Goal: Task Accomplishment & Management: Complete application form

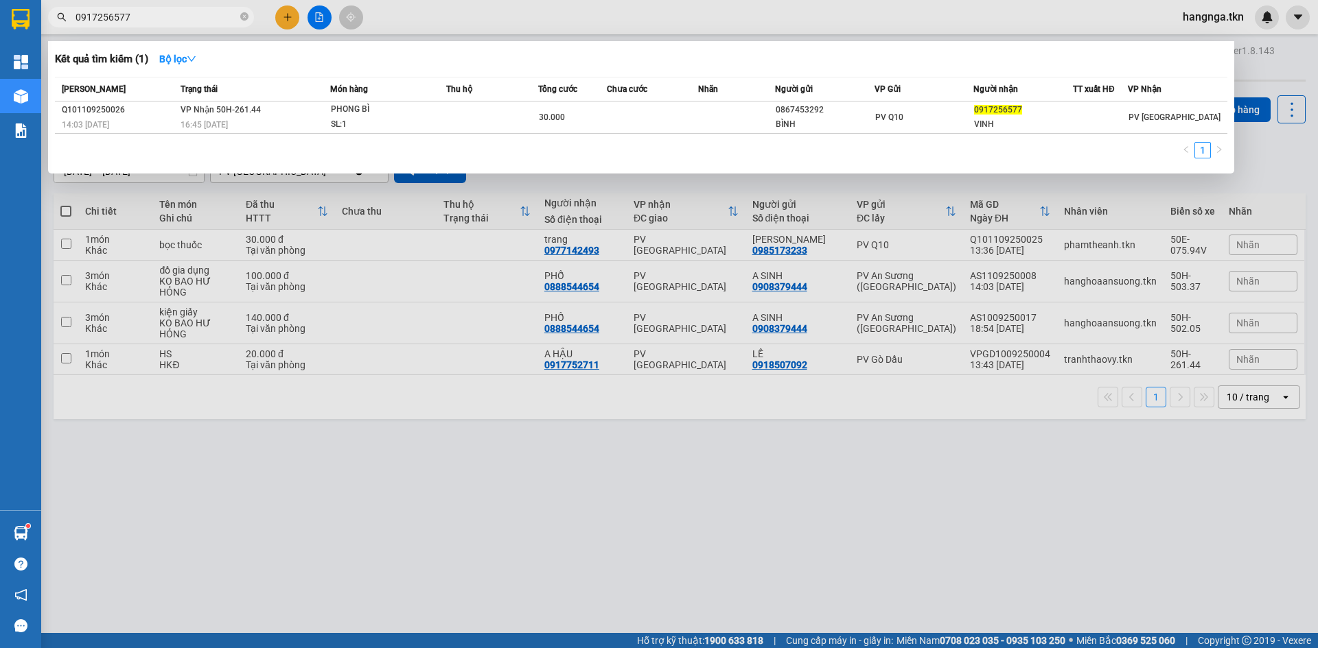
click at [185, 21] on input "0917256577" at bounding box center [156, 17] width 162 height 15
type input "0"
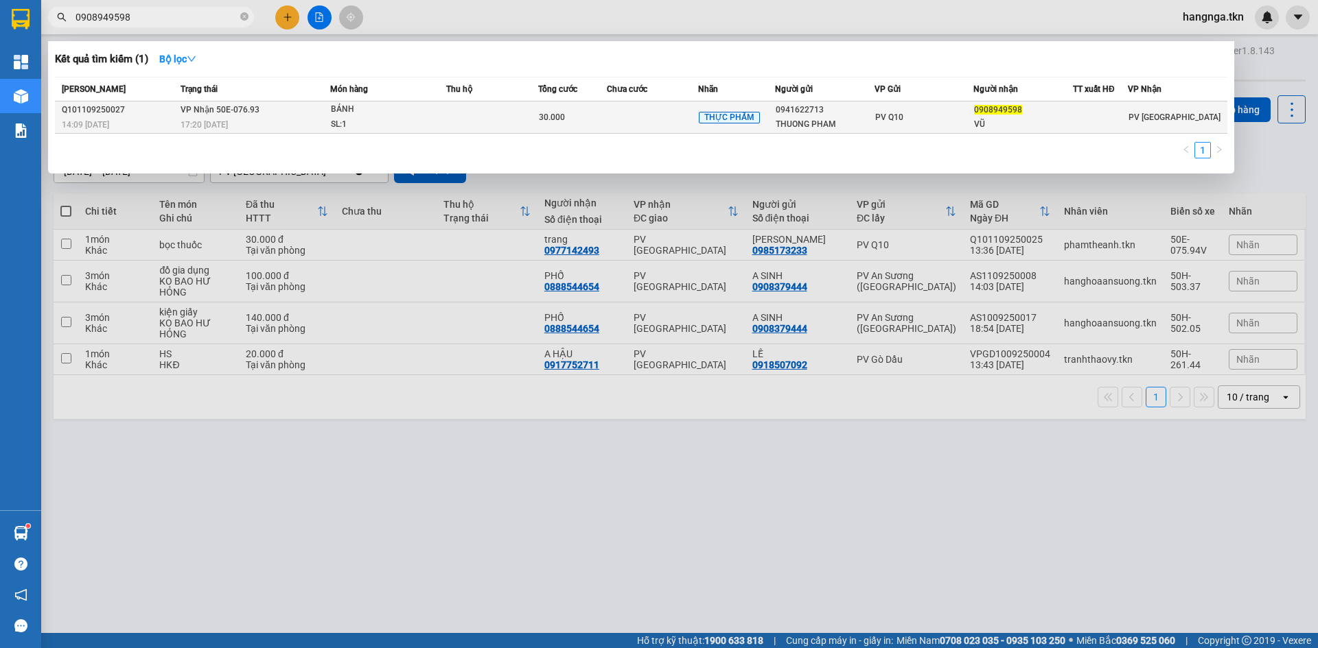
type input "0908949598"
click at [395, 116] on div "BÁNH" at bounding box center [382, 109] width 103 height 15
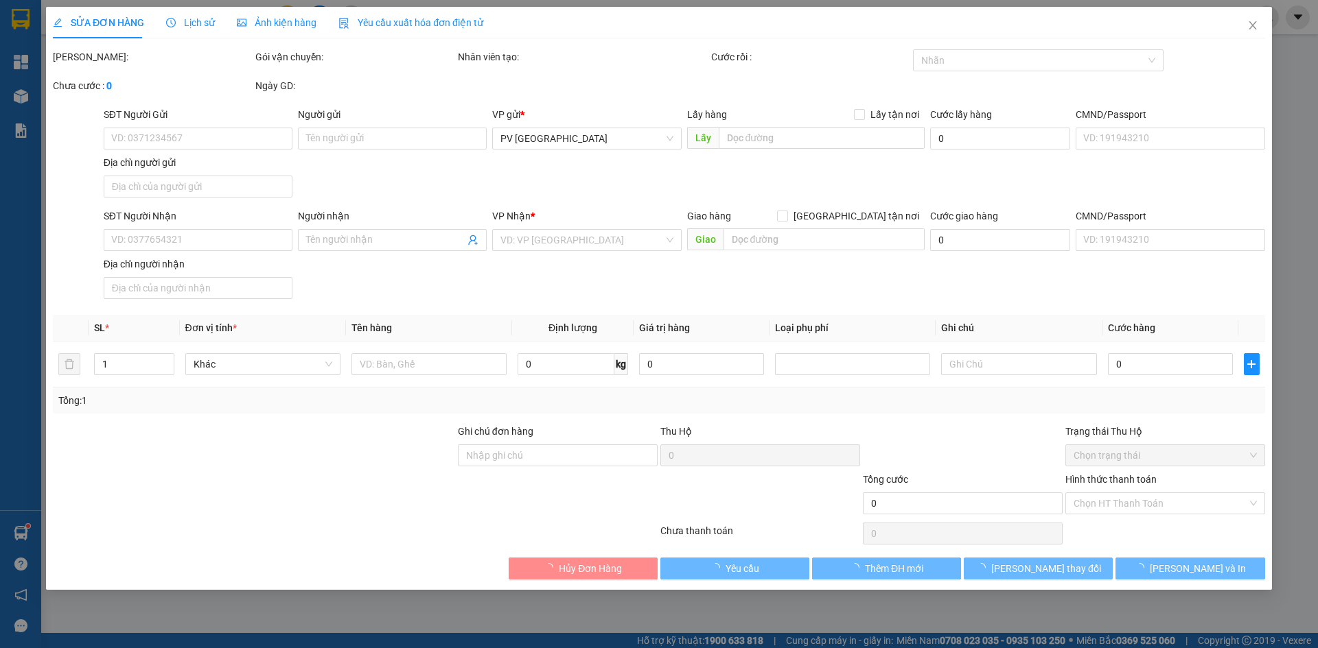
type input "0941622713"
type input "THUONG PHAM"
type input "0908949598"
type input "VŨ"
type input "30.000"
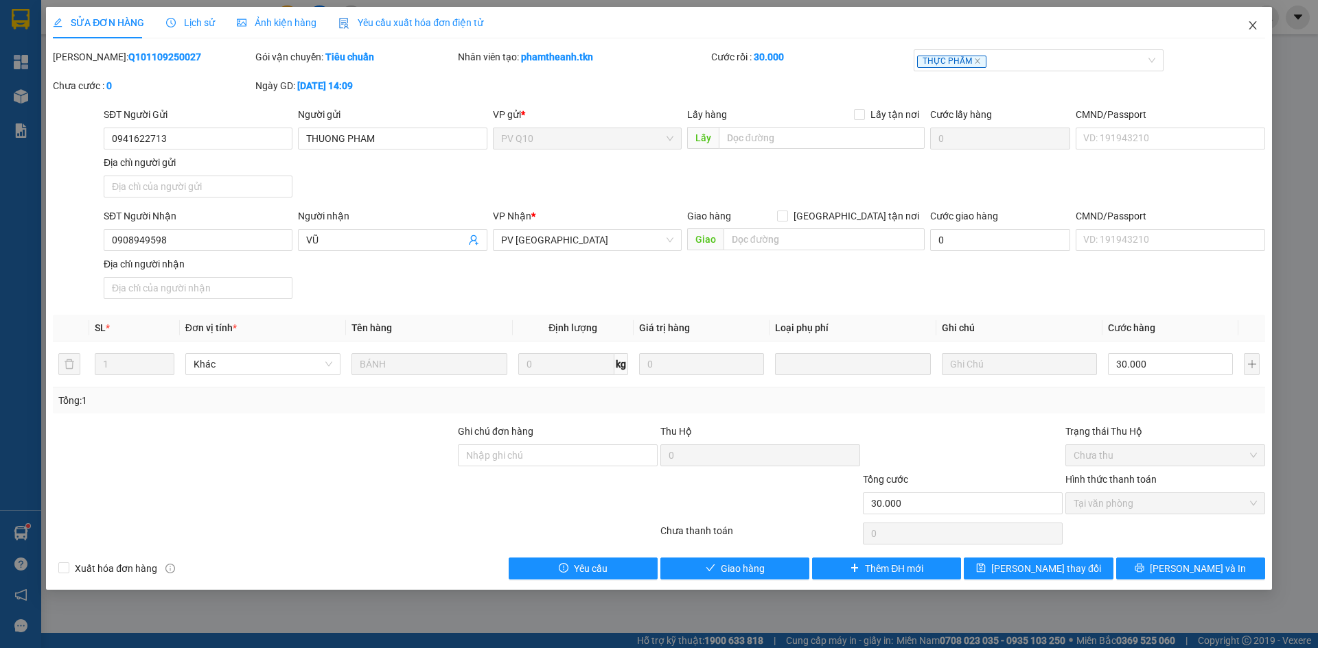
click at [1251, 30] on icon "close" at bounding box center [1252, 25] width 11 height 11
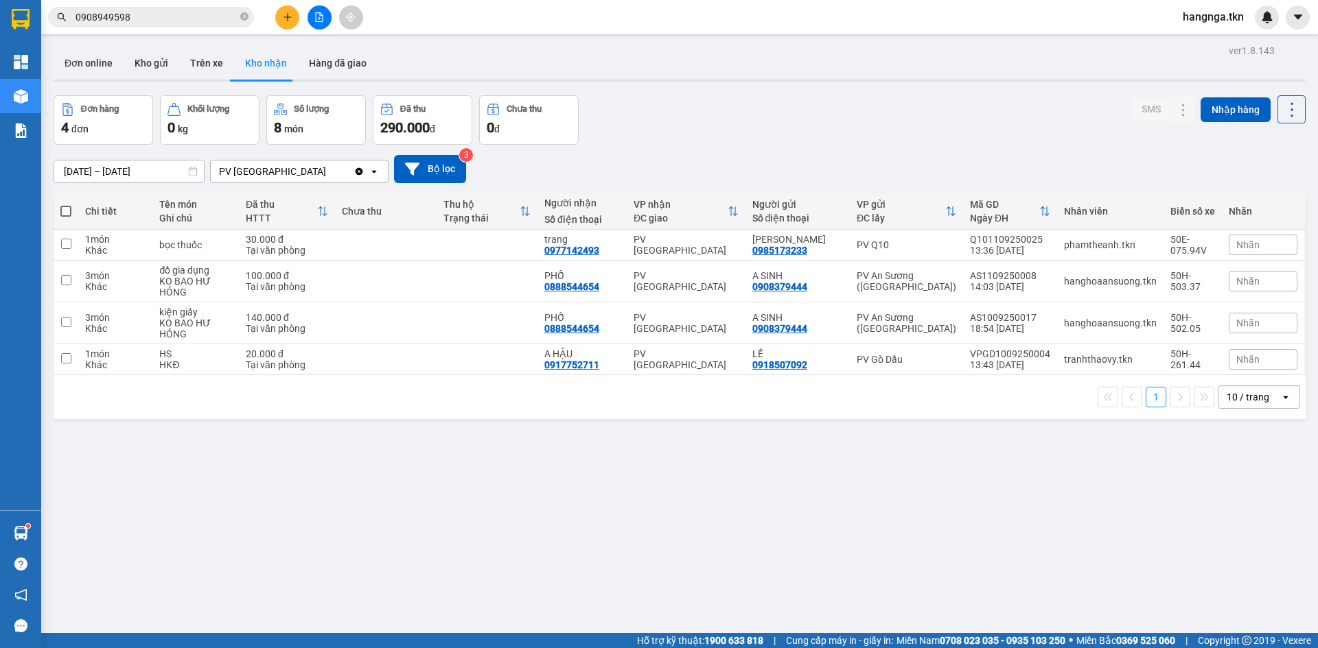
click at [163, 17] on input "0908949598" at bounding box center [156, 17] width 162 height 15
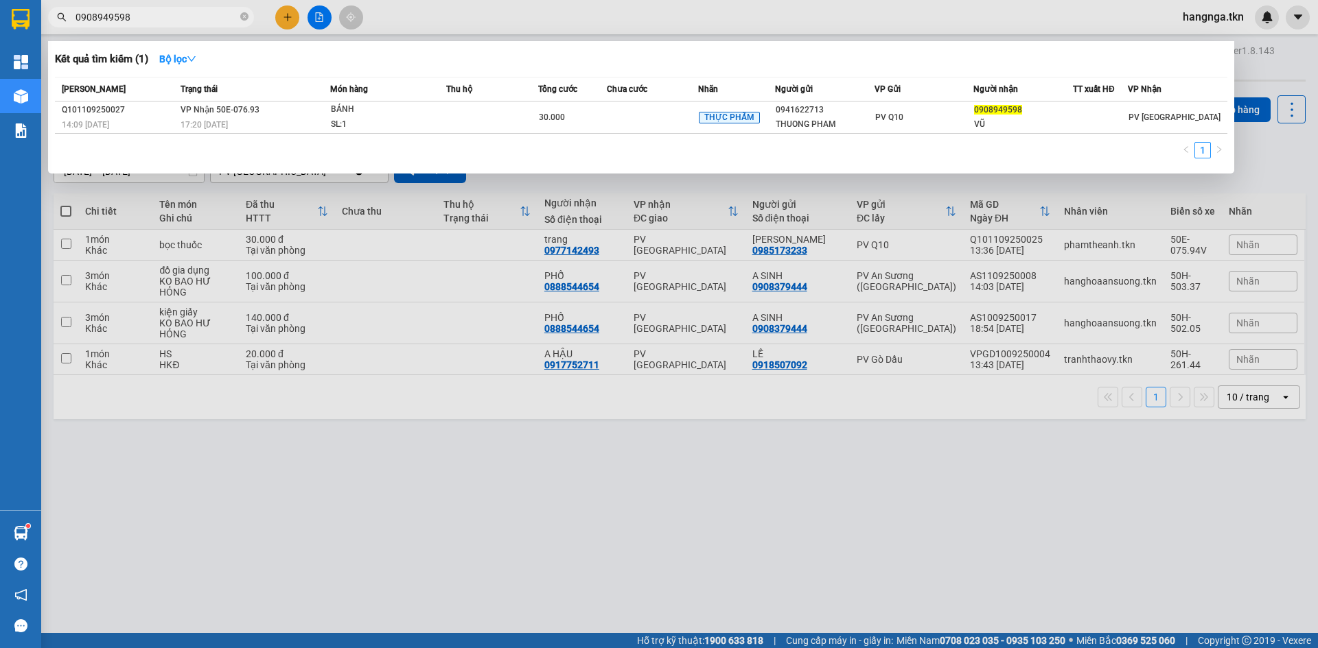
click at [283, 13] on div at bounding box center [659, 324] width 1318 height 648
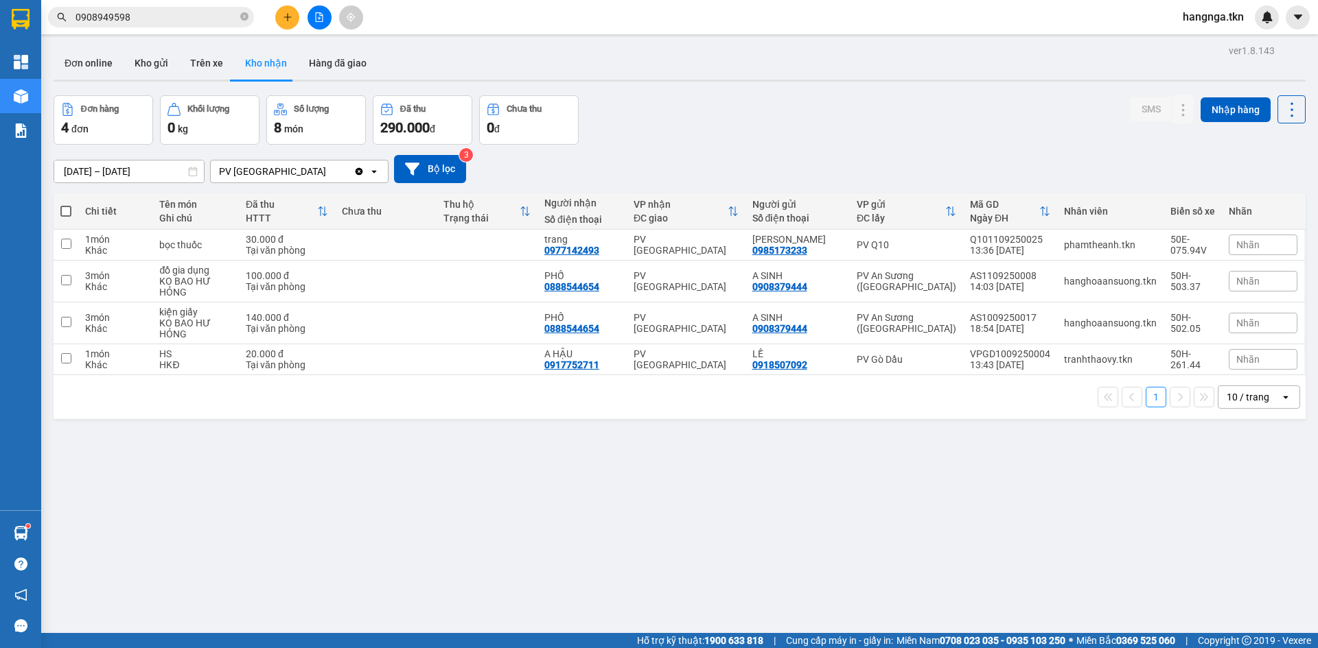
click at [286, 14] on icon "plus" at bounding box center [288, 17] width 10 height 10
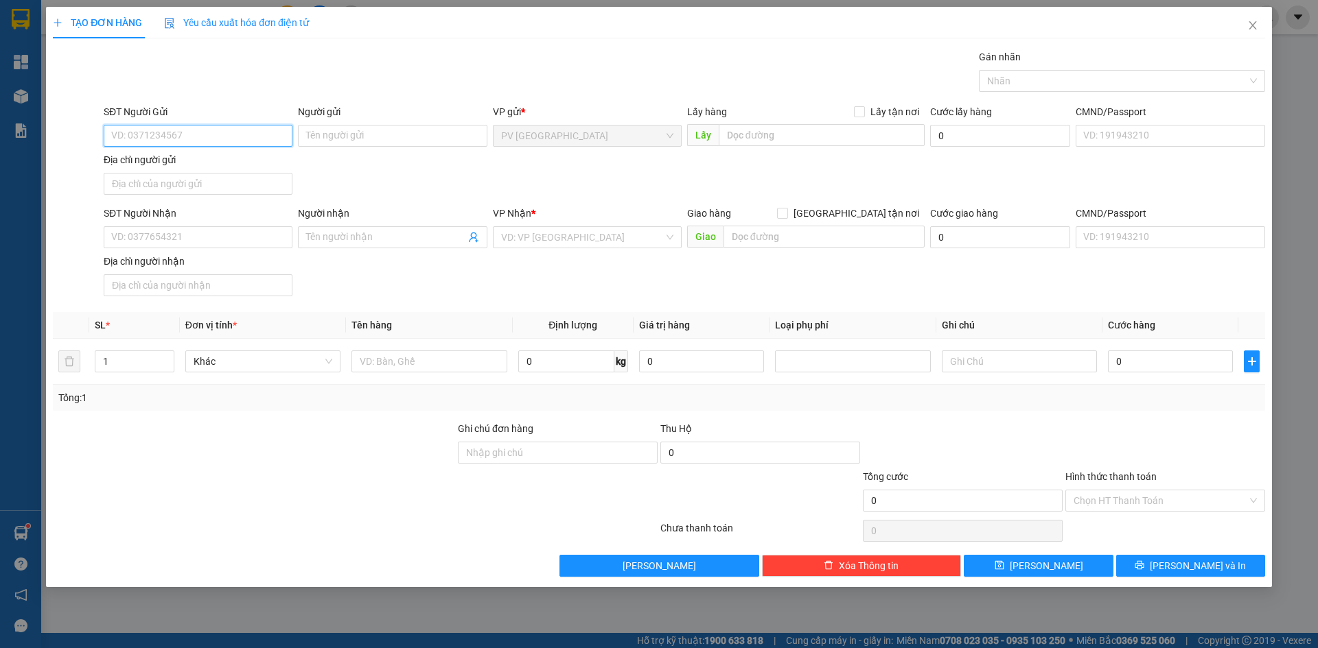
click at [168, 133] on input "SĐT Người Gửi" at bounding box center [198, 136] width 189 height 22
type input "0774131687"
click at [340, 143] on input "Người gửi" at bounding box center [392, 136] width 189 height 22
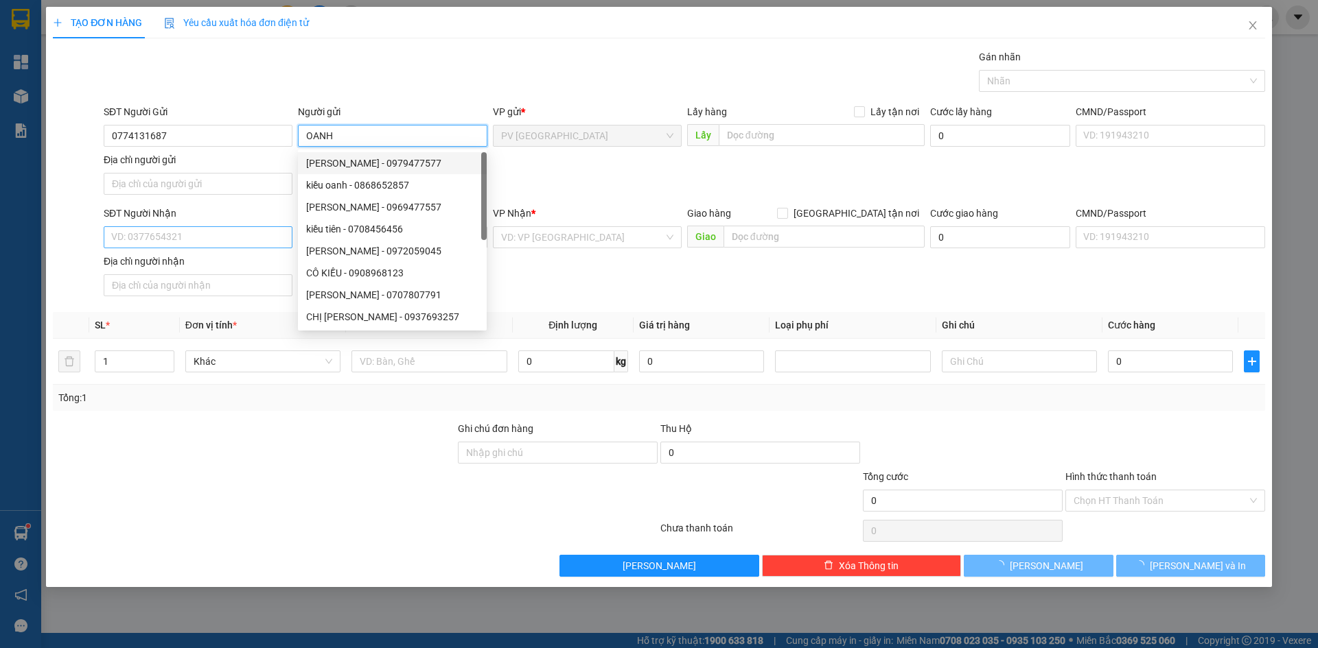
type input "OANH"
click at [185, 228] on input "SĐT Người Nhận" at bounding box center [198, 237] width 189 height 22
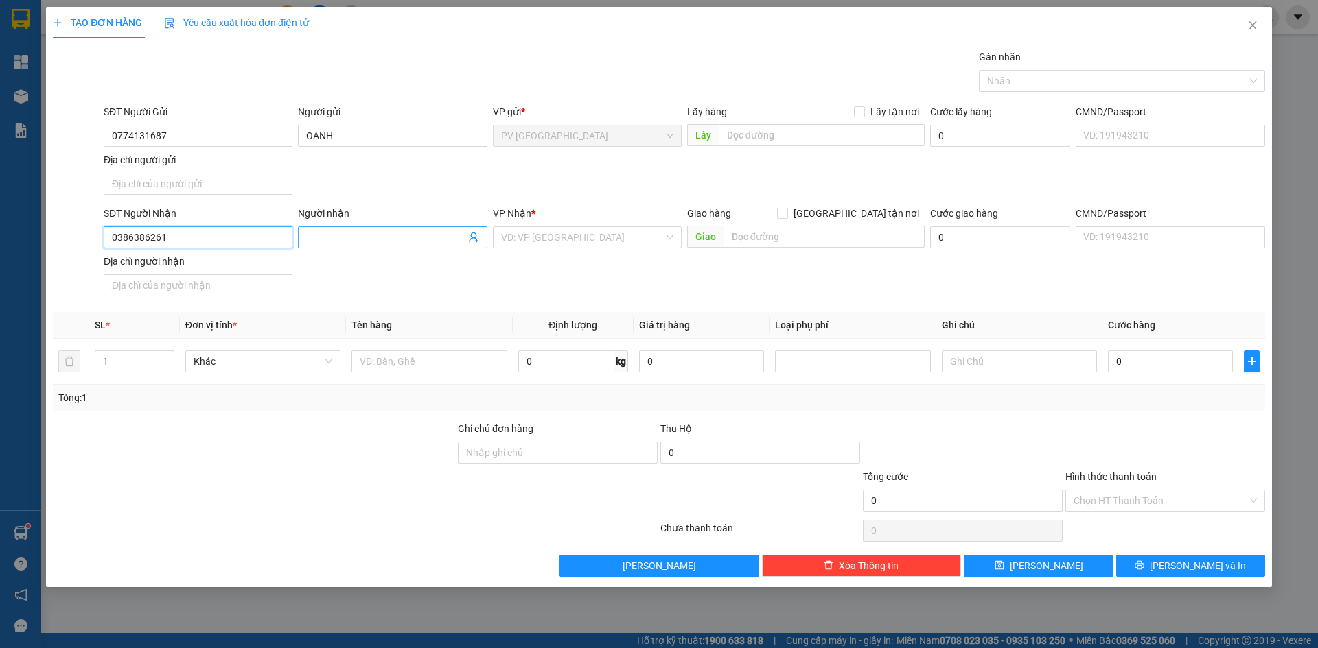
type input "0386386261"
click at [379, 239] on input "Người nhận" at bounding box center [385, 237] width 159 height 15
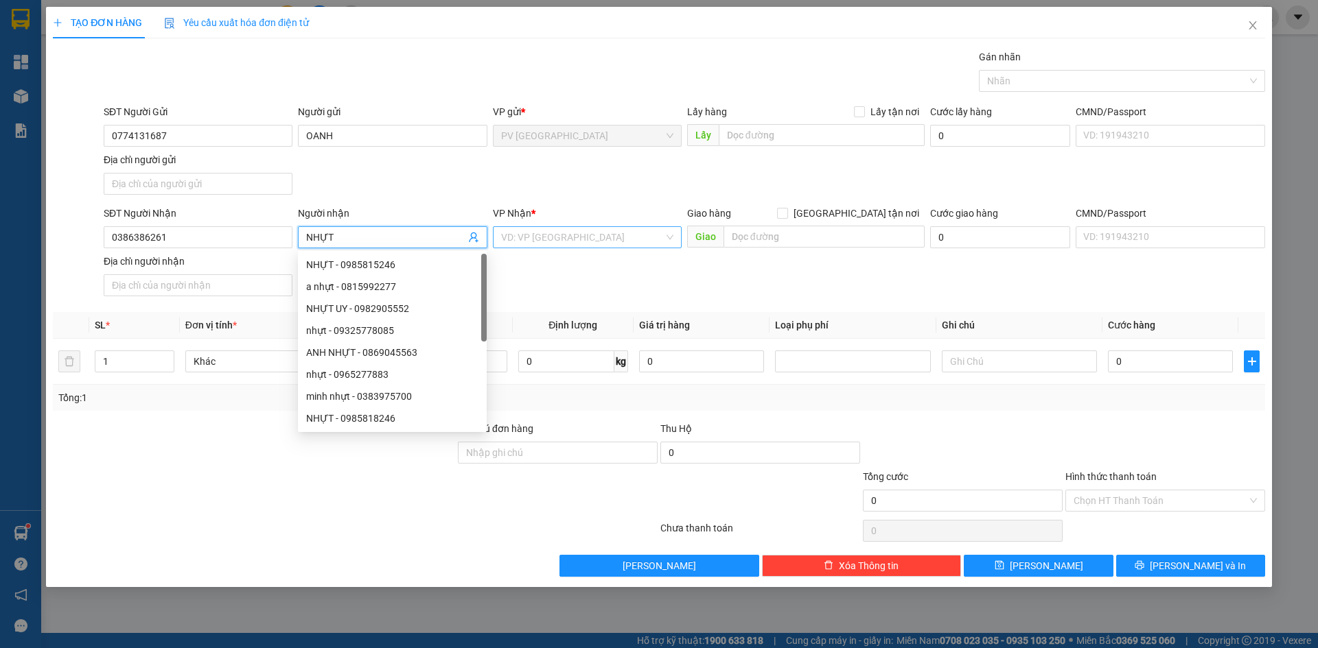
type input "NHỰT"
click at [548, 239] on input "search" at bounding box center [582, 237] width 163 height 21
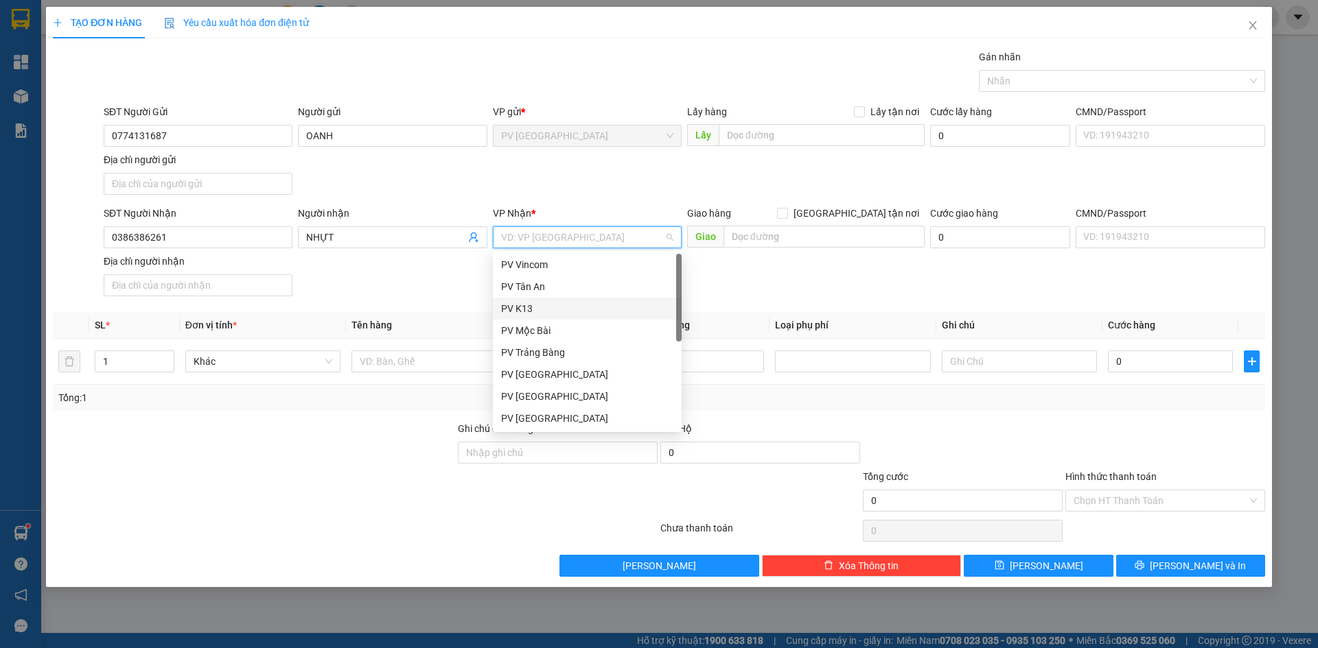
scroll to position [88, 0]
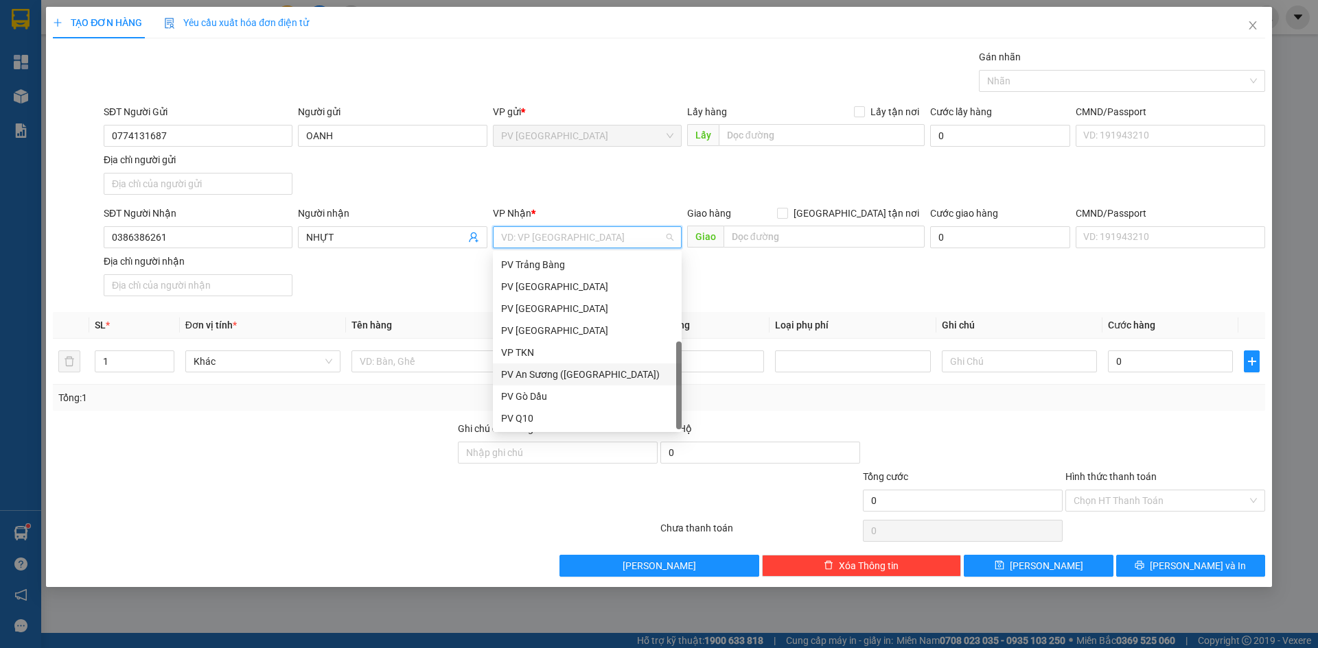
click at [543, 374] on div "PV An Sương ([GEOGRAPHIC_DATA])" at bounding box center [587, 374] width 172 height 15
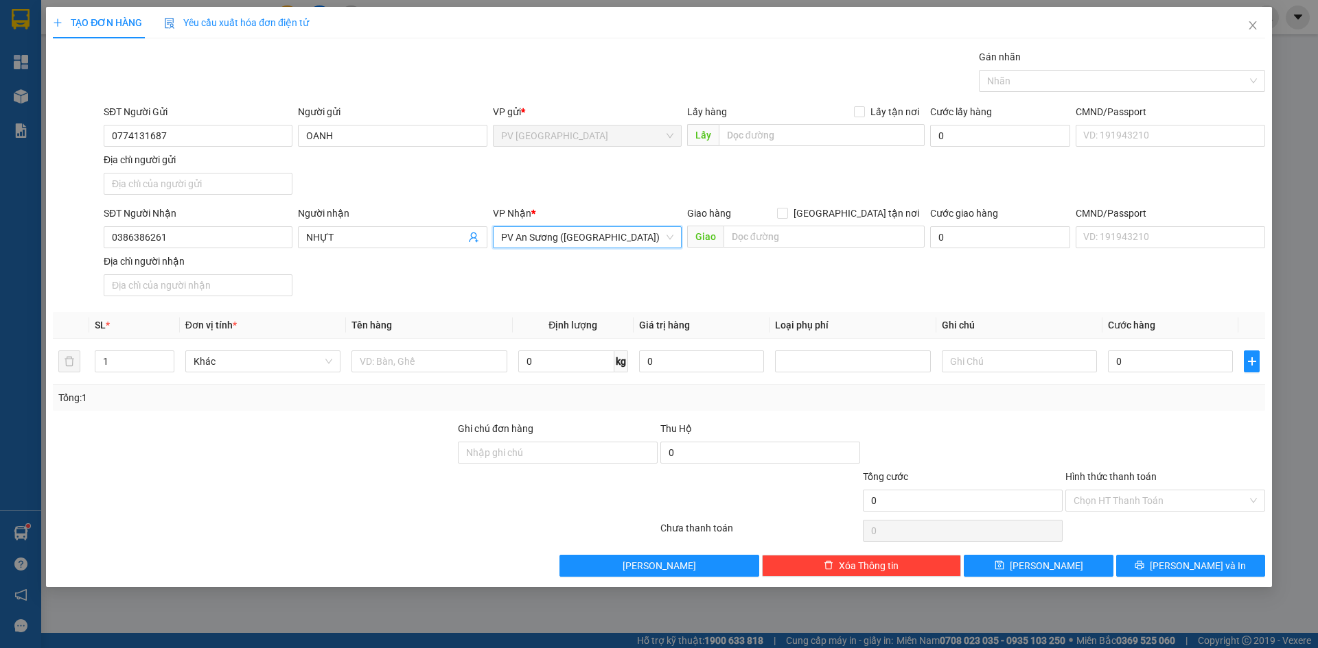
click at [311, 537] on div at bounding box center [354, 530] width 607 height 27
click at [425, 363] on input "text" at bounding box center [428, 362] width 155 height 22
type input "TÚI VẢI"
click at [376, 511] on div at bounding box center [253, 493] width 405 height 48
click at [983, 371] on div at bounding box center [1019, 361] width 155 height 27
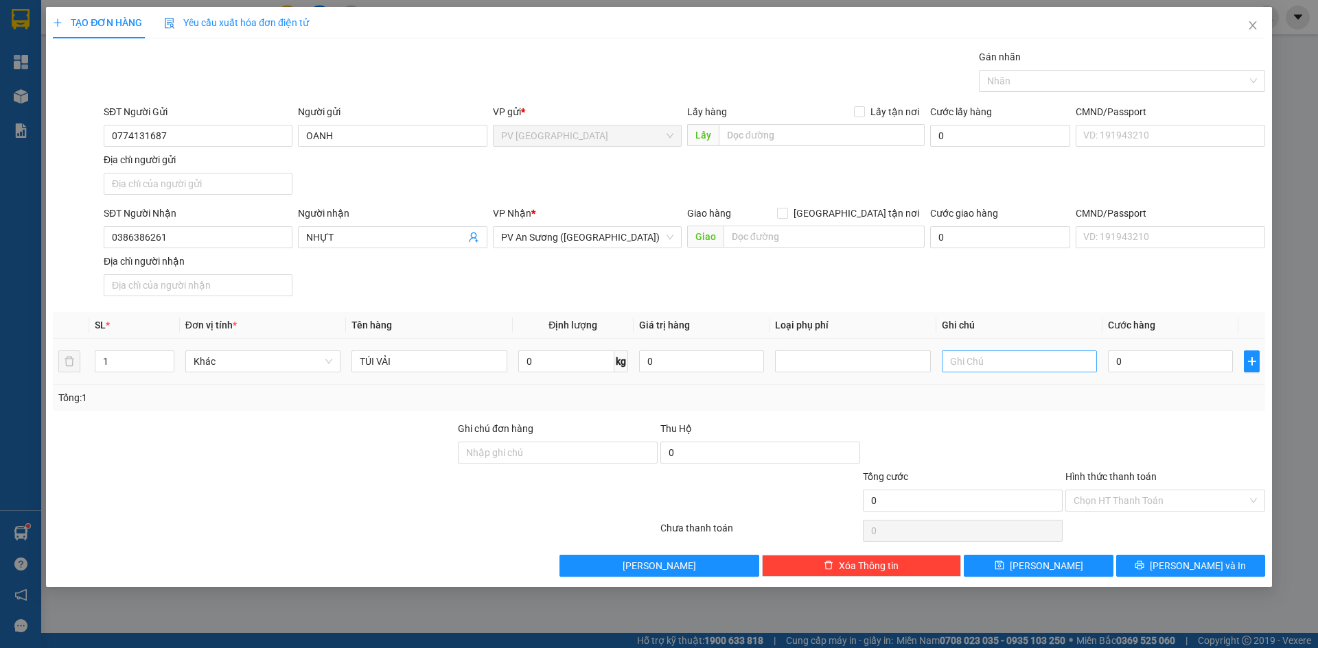
click at [985, 363] on input "text" at bounding box center [1019, 362] width 155 height 22
type input "HƯ KH ĐỀN"
click at [1165, 357] on input "0" at bounding box center [1170, 362] width 125 height 22
type input "2"
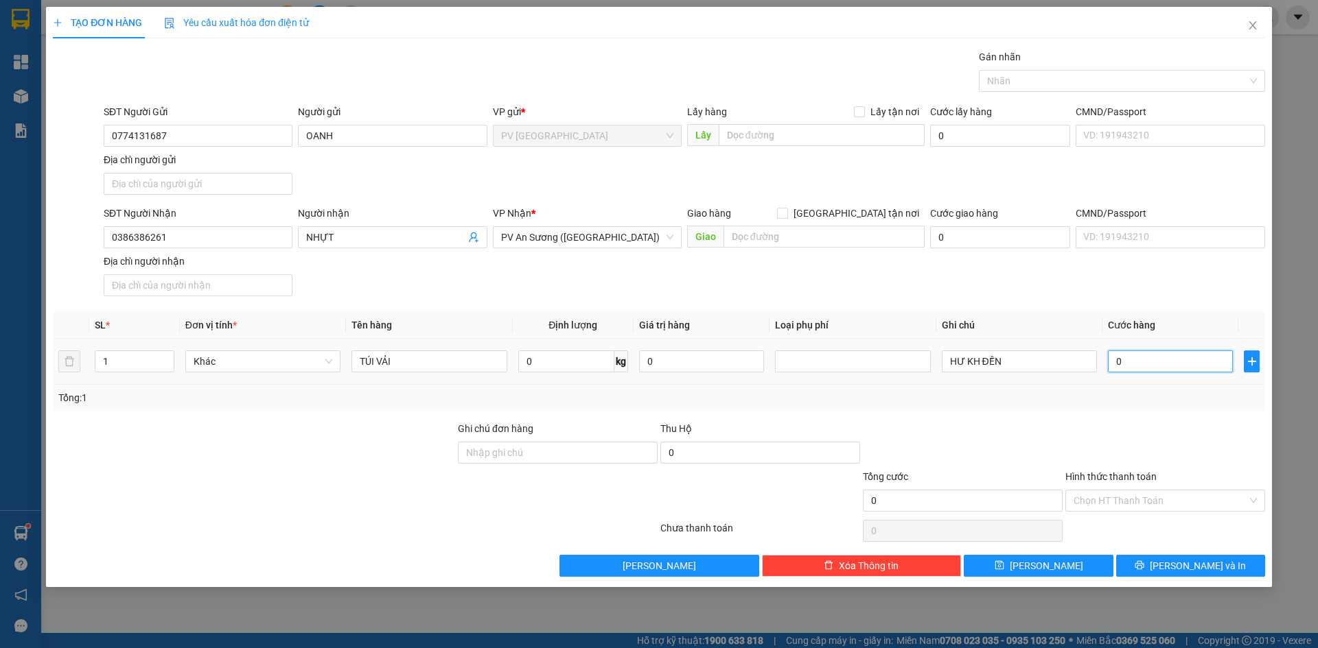
type input "2"
type input "20"
type input "200"
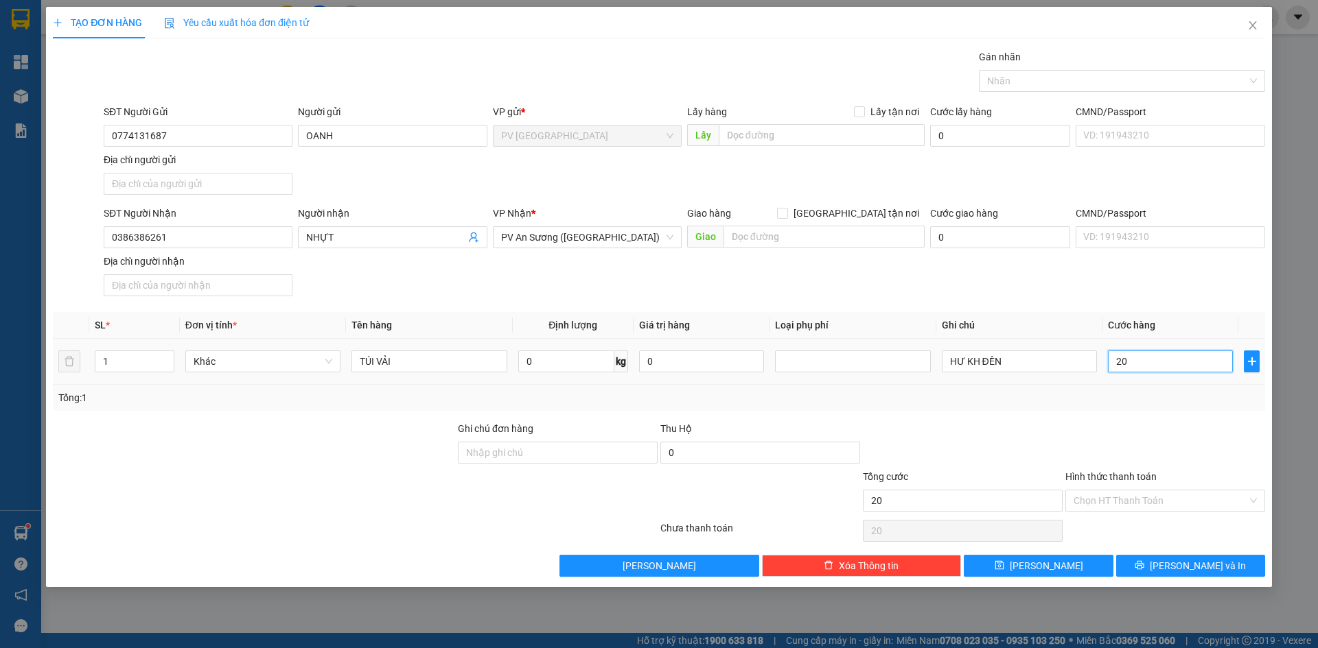
type input "200"
type input "2.000"
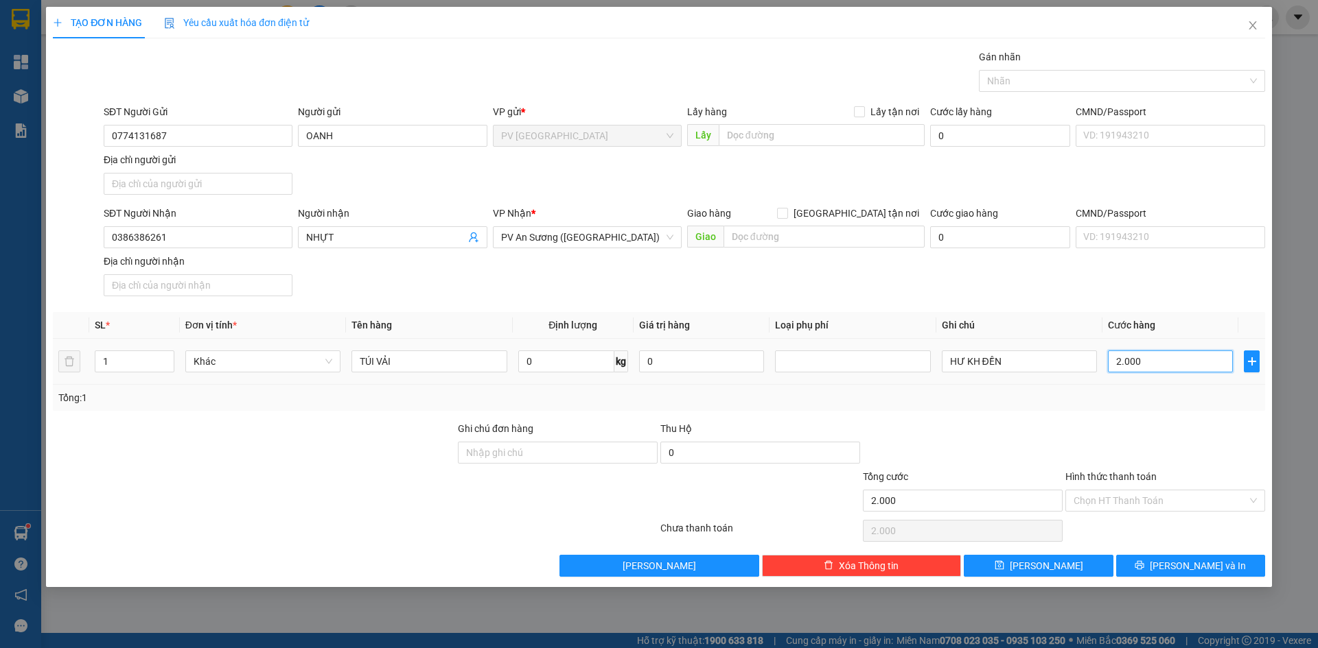
type input "20.000"
drag, startPoint x: 1127, startPoint y: 395, endPoint x: 1127, endPoint y: 450, distance: 55.6
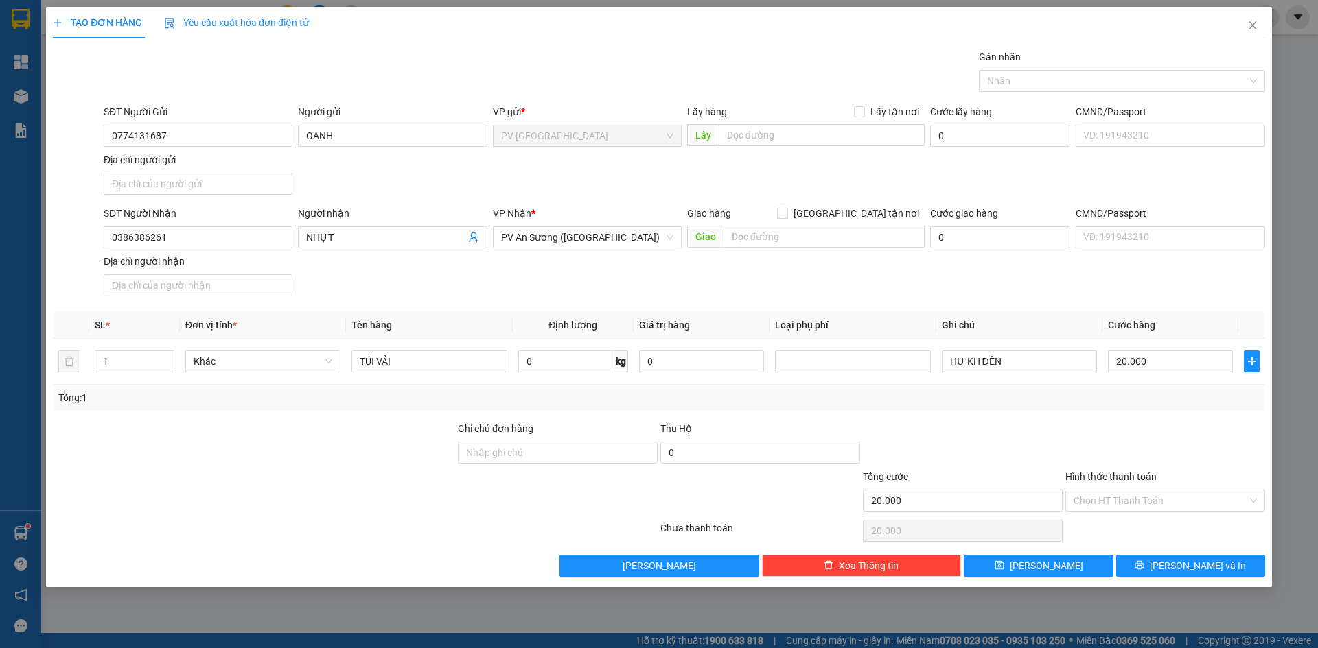
click at [1127, 395] on div "Tổng: 1" at bounding box center [658, 397] width 1201 height 15
click at [1137, 497] on input "Hình thức thanh toán" at bounding box center [1160, 501] width 174 height 21
click at [1132, 525] on div "Tại văn phòng" at bounding box center [1164, 528] width 183 height 15
type input "0"
click at [1132, 459] on div at bounding box center [1165, 445] width 202 height 48
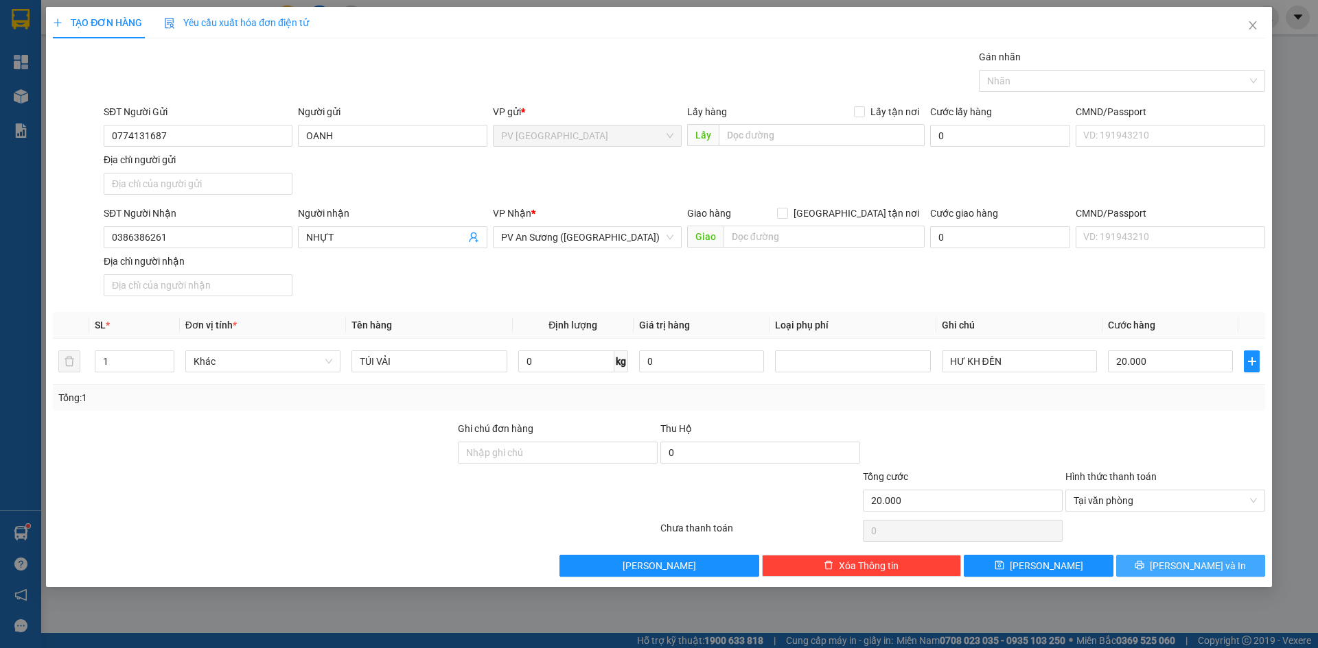
click at [1162, 564] on button "[PERSON_NAME] và In" at bounding box center [1190, 566] width 149 height 22
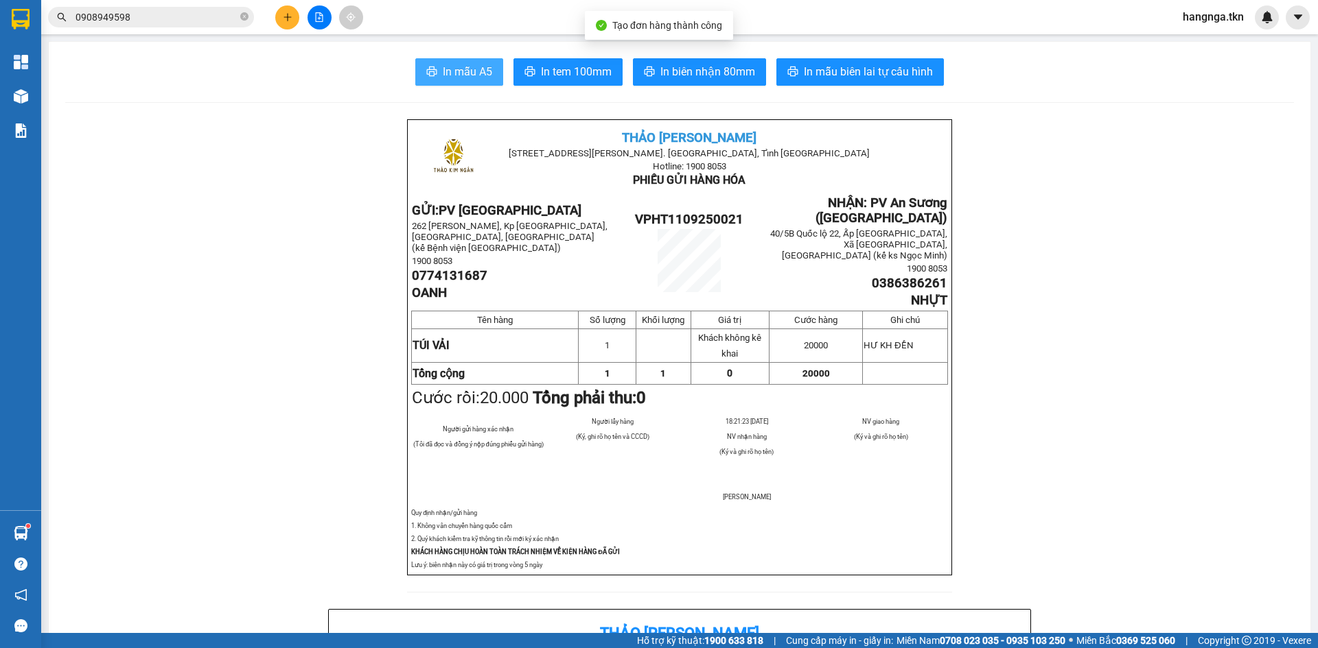
click at [435, 65] on button "In mẫu A5" at bounding box center [459, 71] width 88 height 27
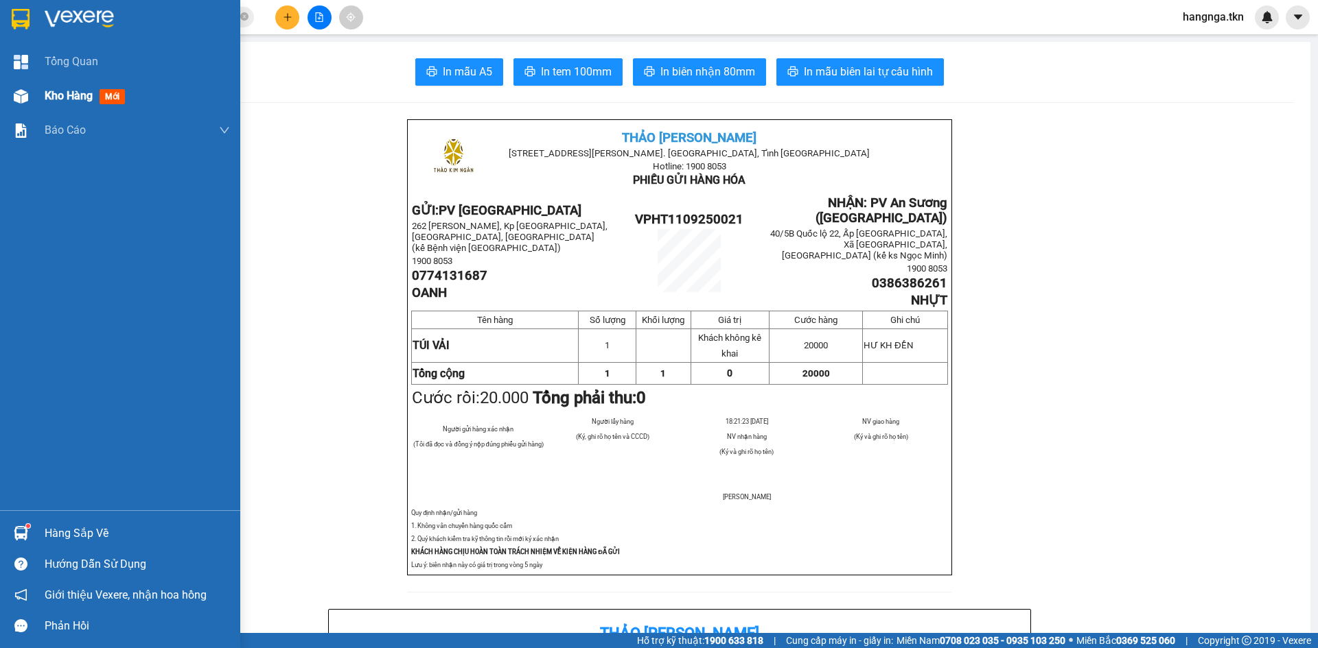
click at [47, 94] on span "Kho hàng" at bounding box center [69, 95] width 48 height 13
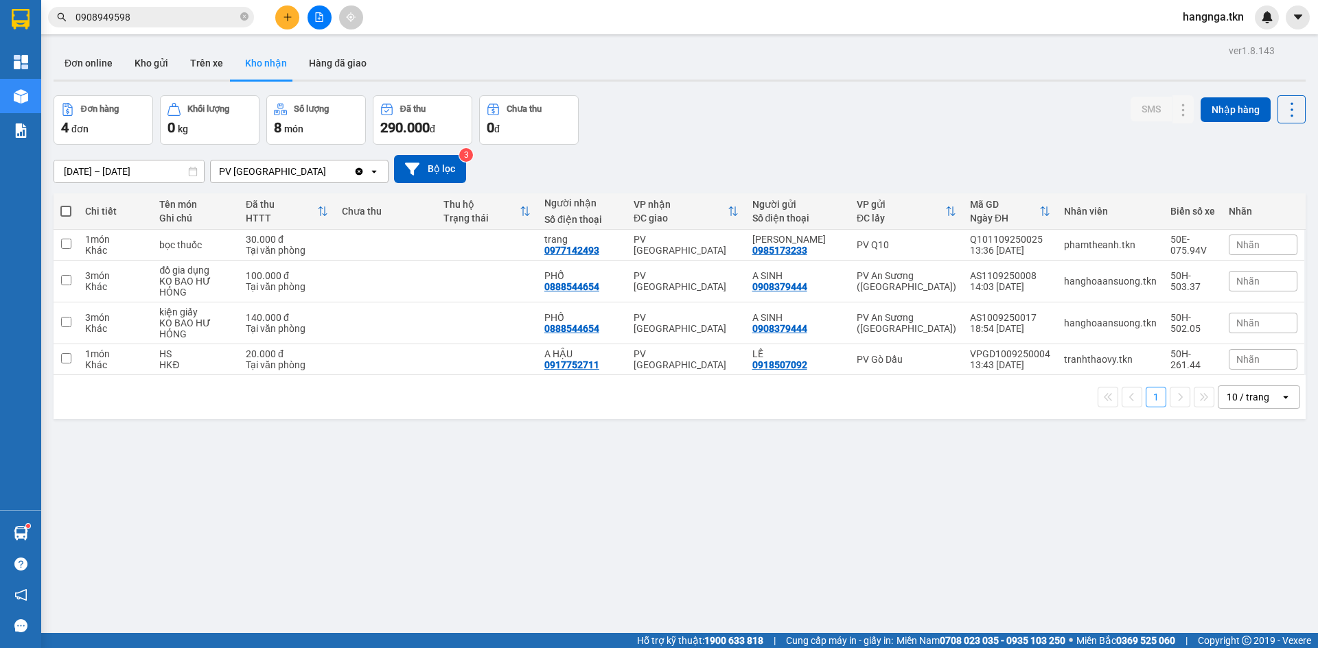
click at [329, 527] on div "ver 1.8.143 Đơn online Kho gửi Trên xe Kho nhận Hàng đã giao Đơn hàng 4 đơn Khố…" at bounding box center [679, 365] width 1263 height 648
click at [155, 62] on button "Kho gửi" at bounding box center [152, 63] width 56 height 33
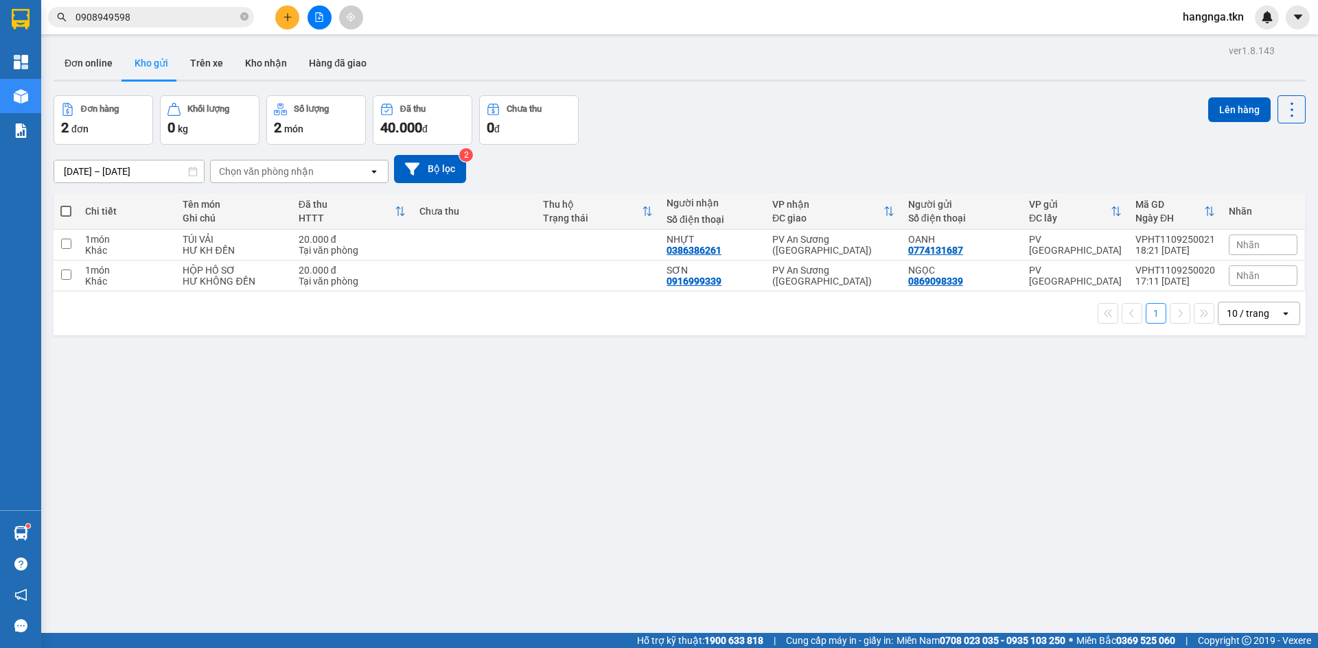
click at [358, 417] on div "ver 1.8.143 Đơn online Kho gửi Trên xe Kho nhận Hàng đã giao Đơn hàng 2 đơn Khố…" at bounding box center [679, 365] width 1263 height 648
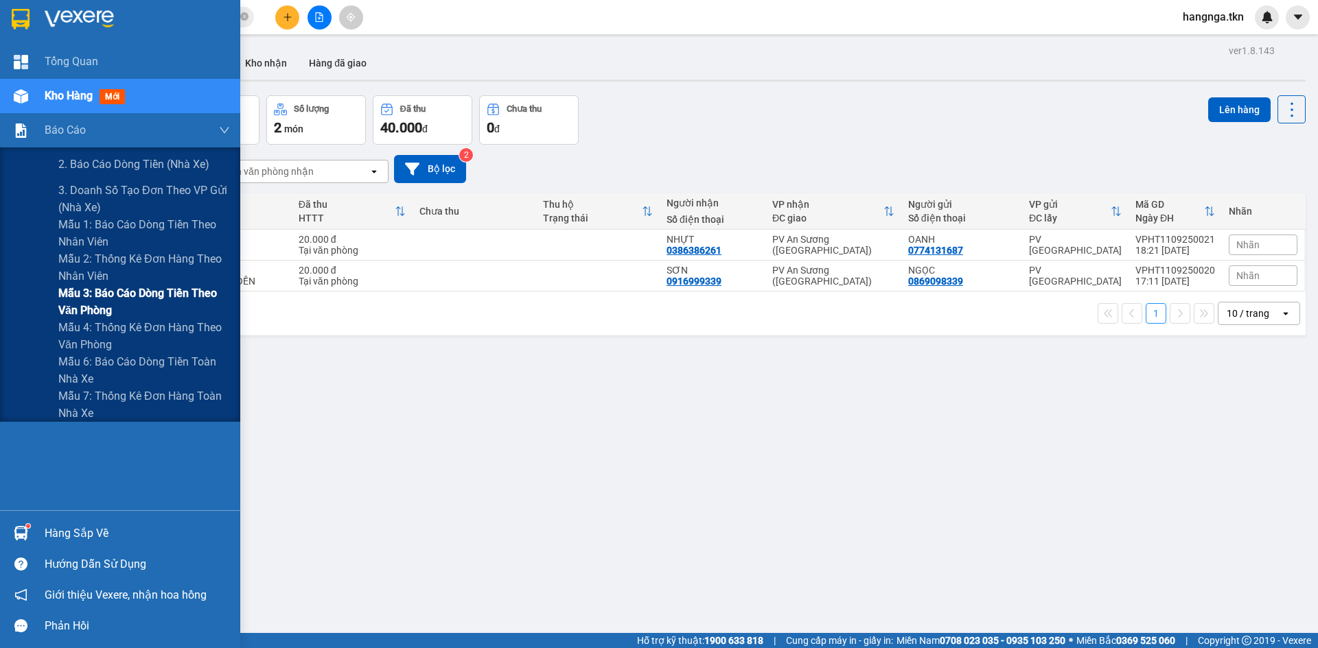
click at [100, 306] on span "Mẫu 3: Báo cáo dòng tiền theo văn phòng" at bounding box center [144, 302] width 172 height 34
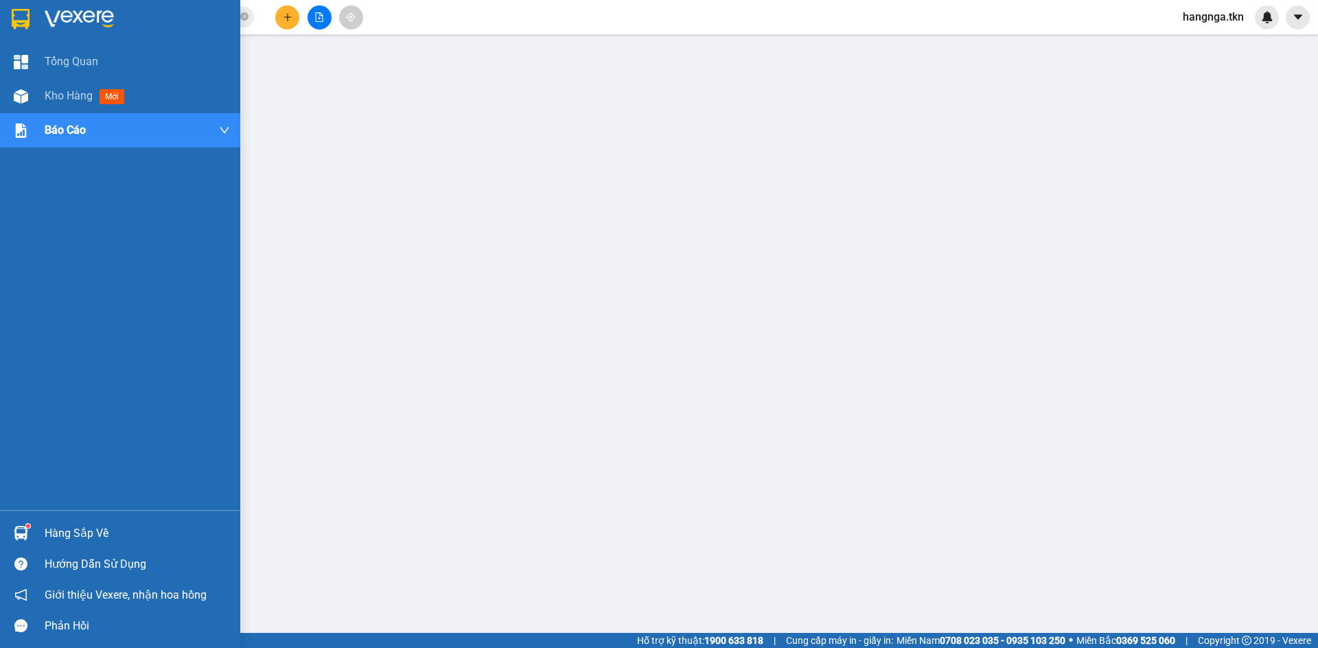
drag, startPoint x: 51, startPoint y: 535, endPoint x: 131, endPoint y: 561, distance: 83.8
click at [54, 535] on div "Hàng sắp về" at bounding box center [137, 534] width 185 height 21
click at [69, 96] on span "Kho hàng" at bounding box center [69, 95] width 48 height 13
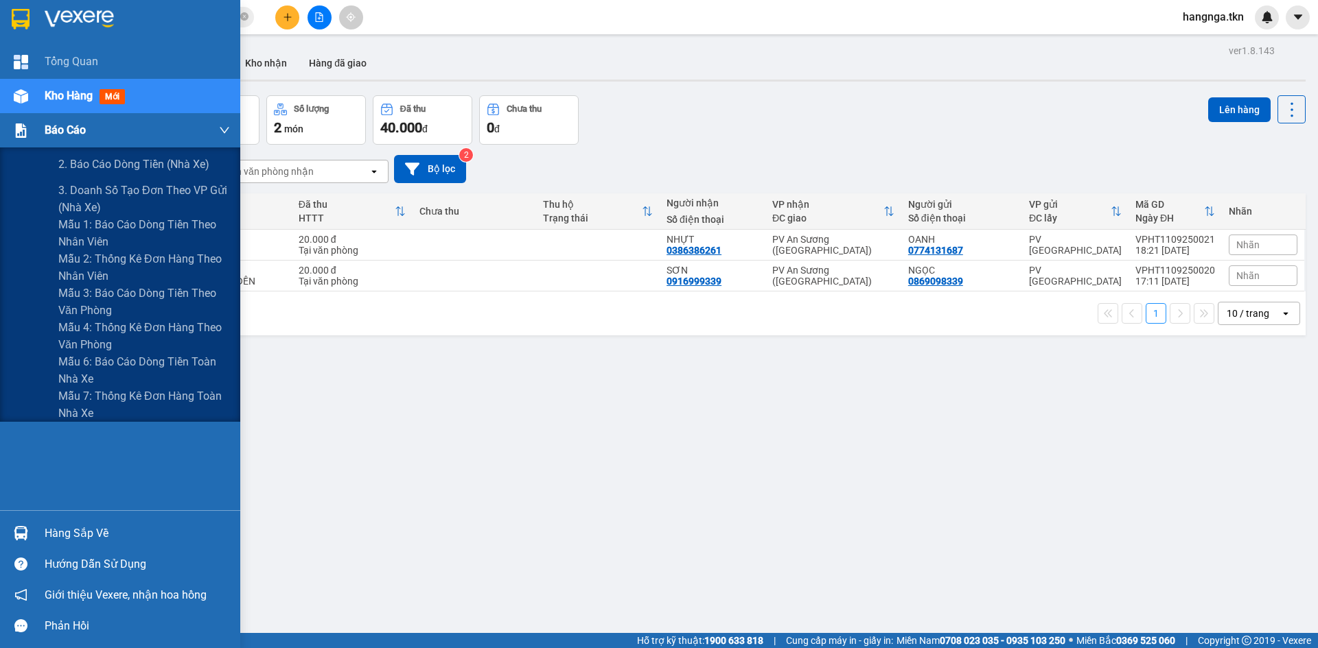
click at [63, 125] on span "Báo cáo" at bounding box center [65, 129] width 41 height 17
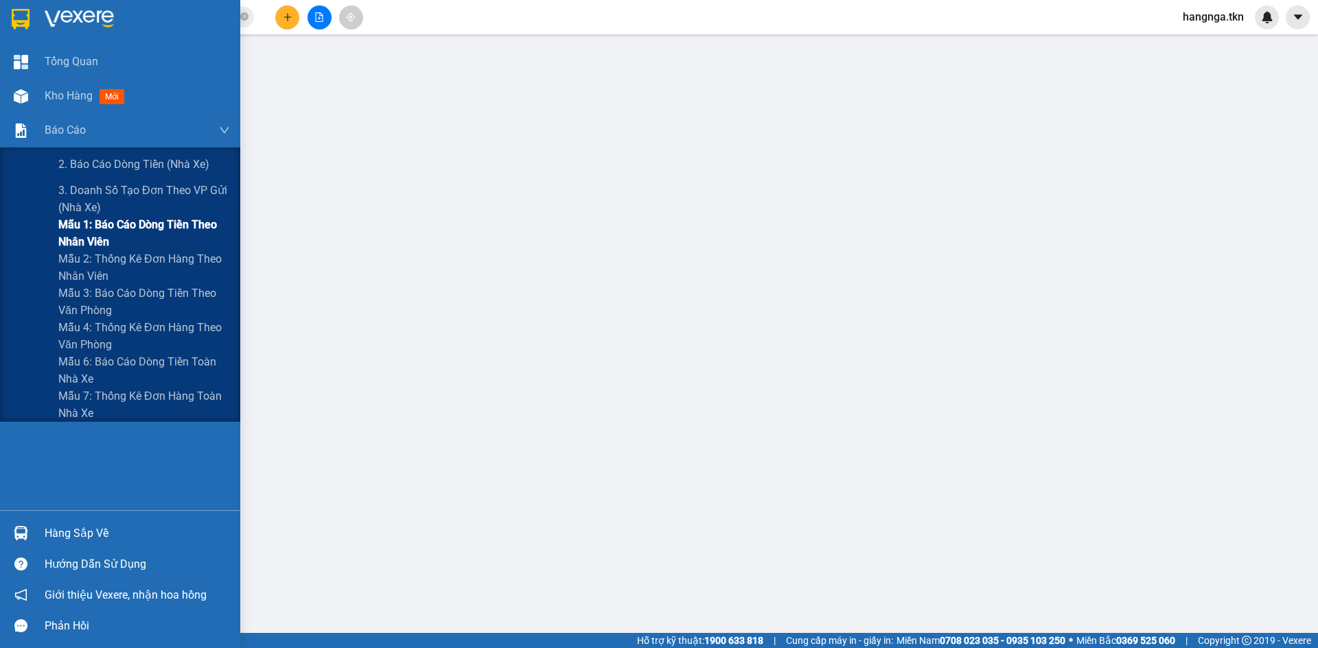
click at [83, 248] on span "Mẫu 1: Báo cáo dòng tiền theo nhân viên" at bounding box center [144, 233] width 172 height 34
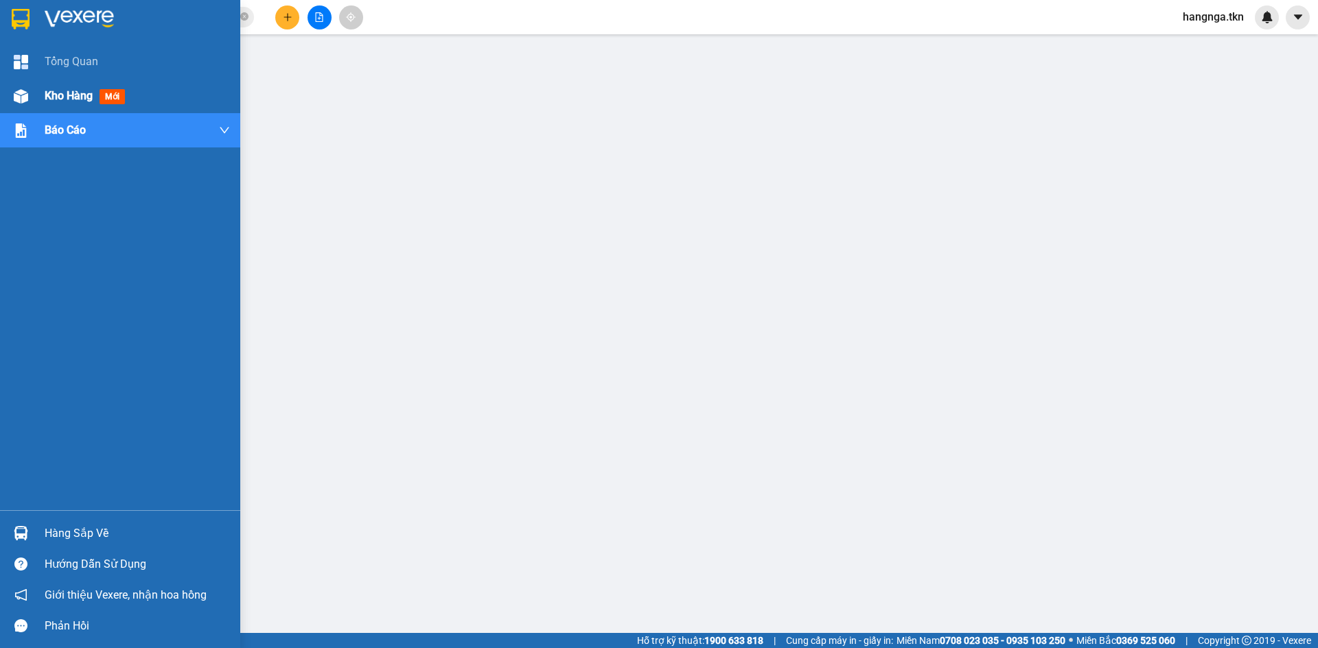
click at [20, 90] on img at bounding box center [21, 96] width 14 height 14
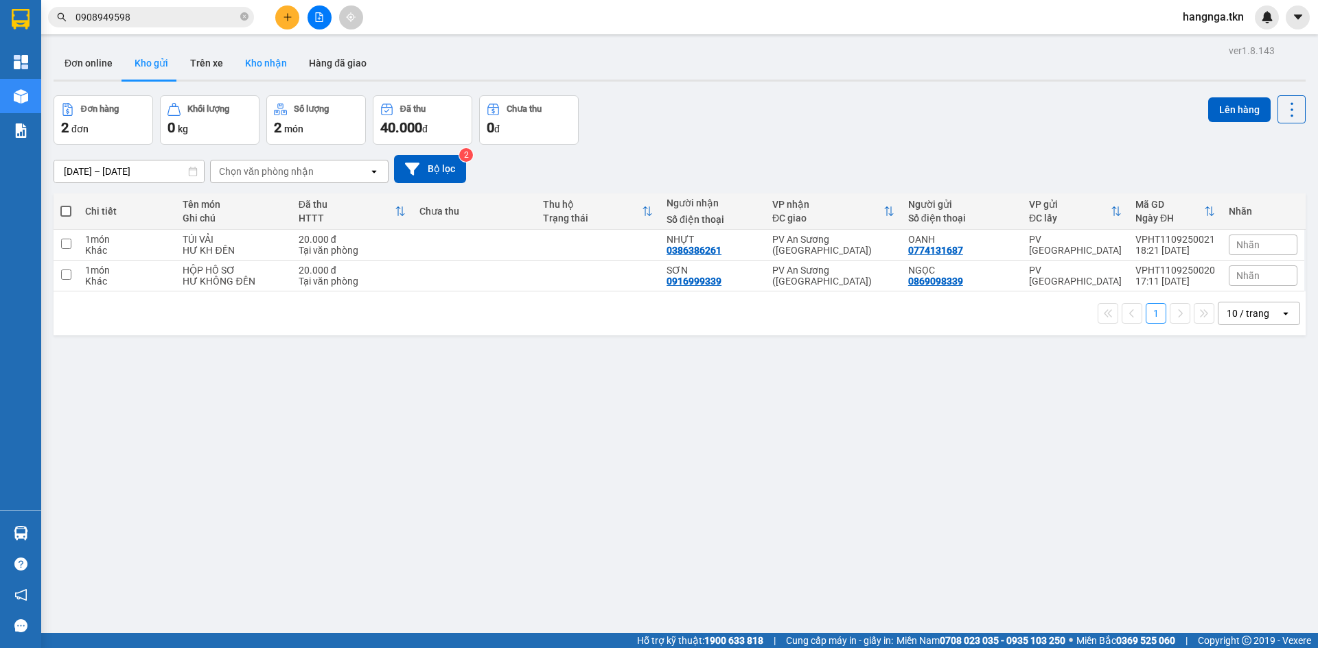
click at [236, 73] on button "Kho nhận" at bounding box center [266, 63] width 64 height 33
